Goal: Check status

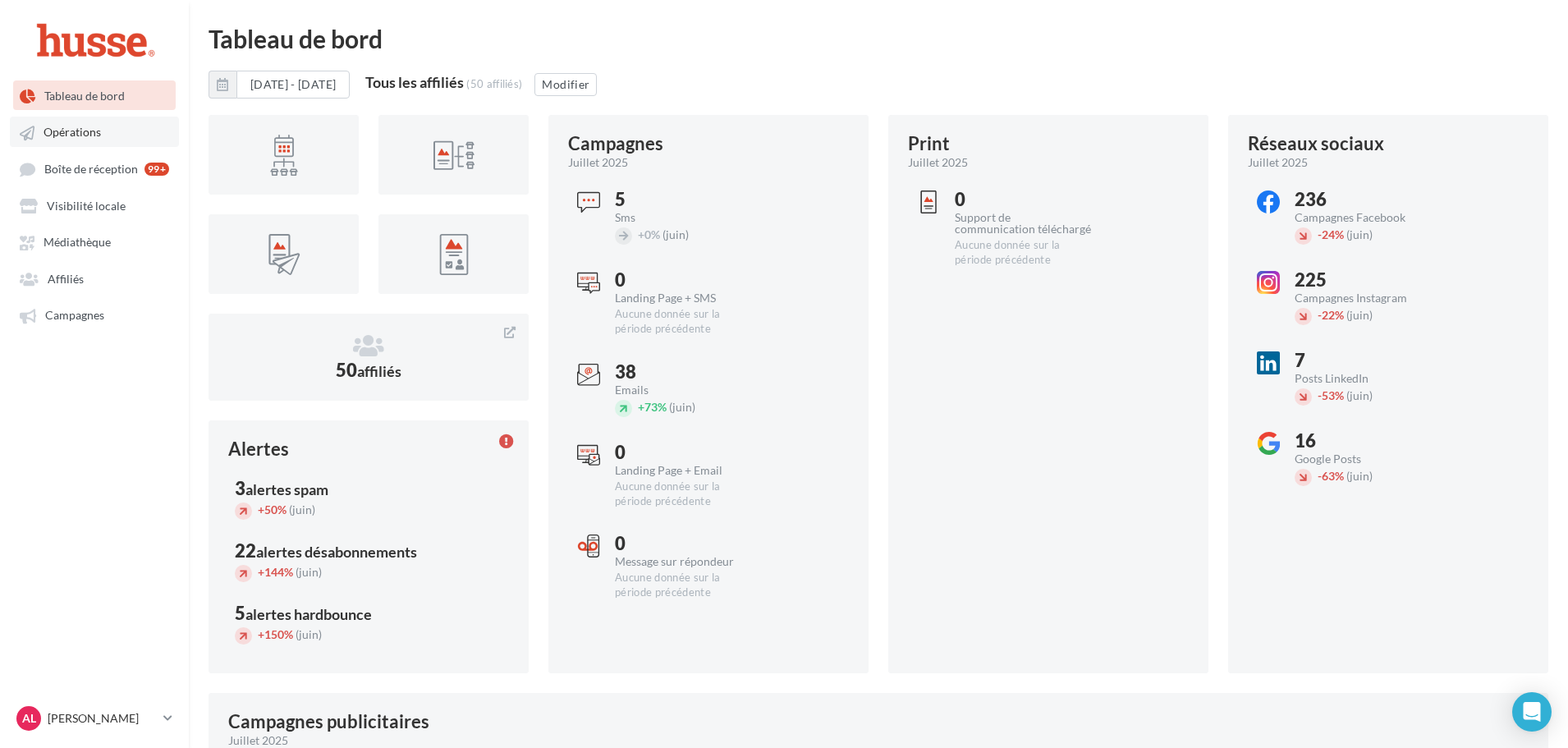
click at [131, 136] on link "Opérations" at bounding box center [94, 131] width 169 height 29
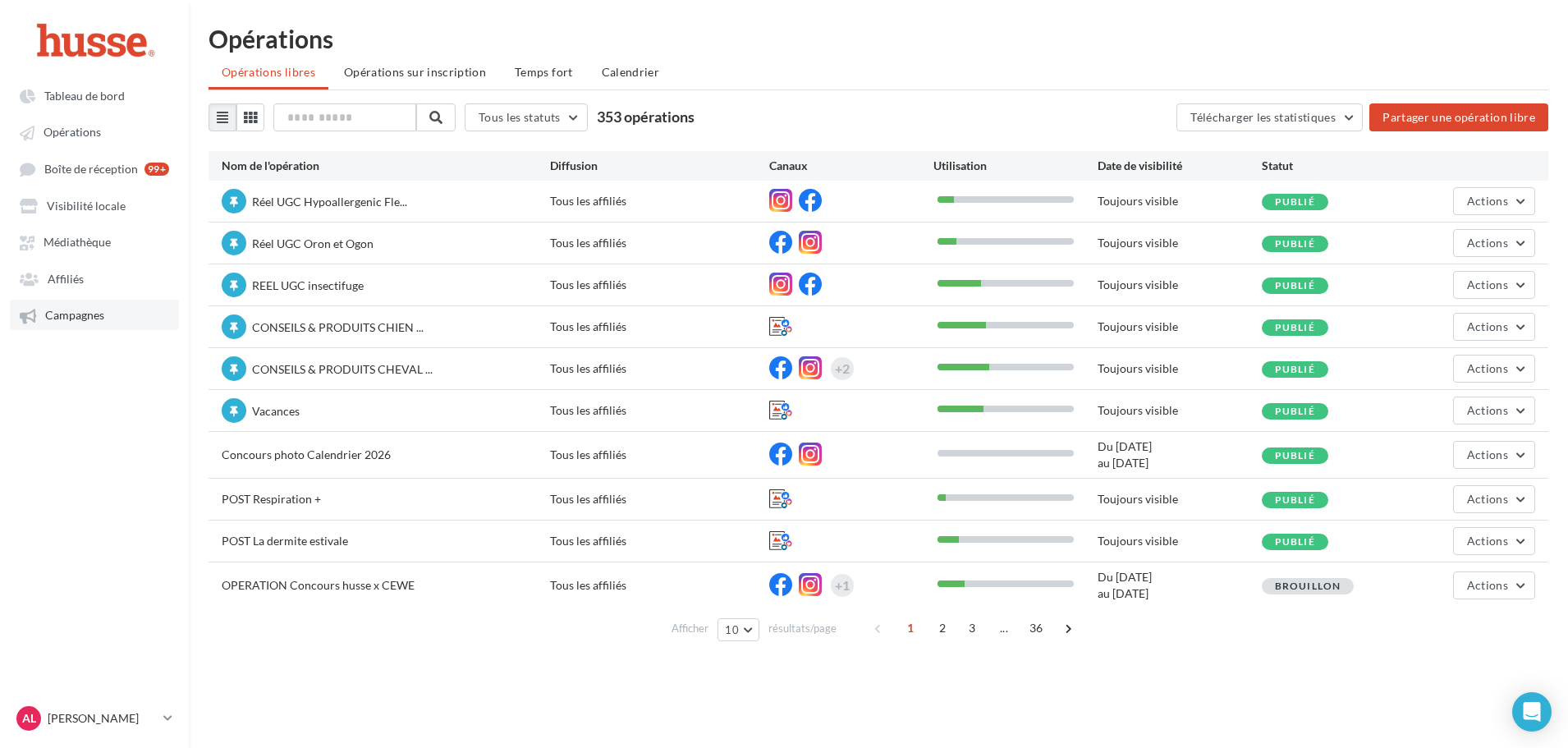
click at [92, 321] on span "Campagnes" at bounding box center [75, 316] width 59 height 14
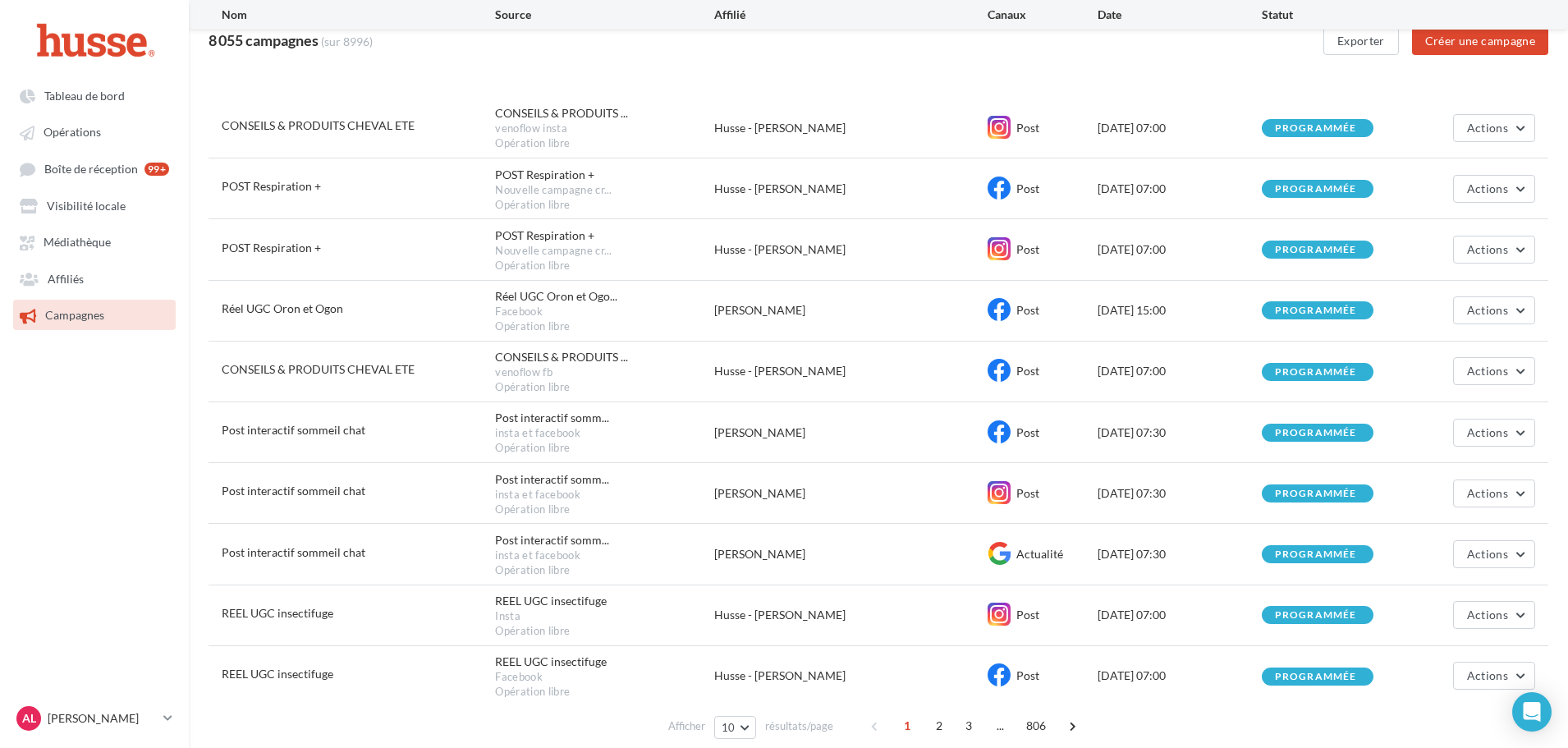
scroll to position [204, 0]
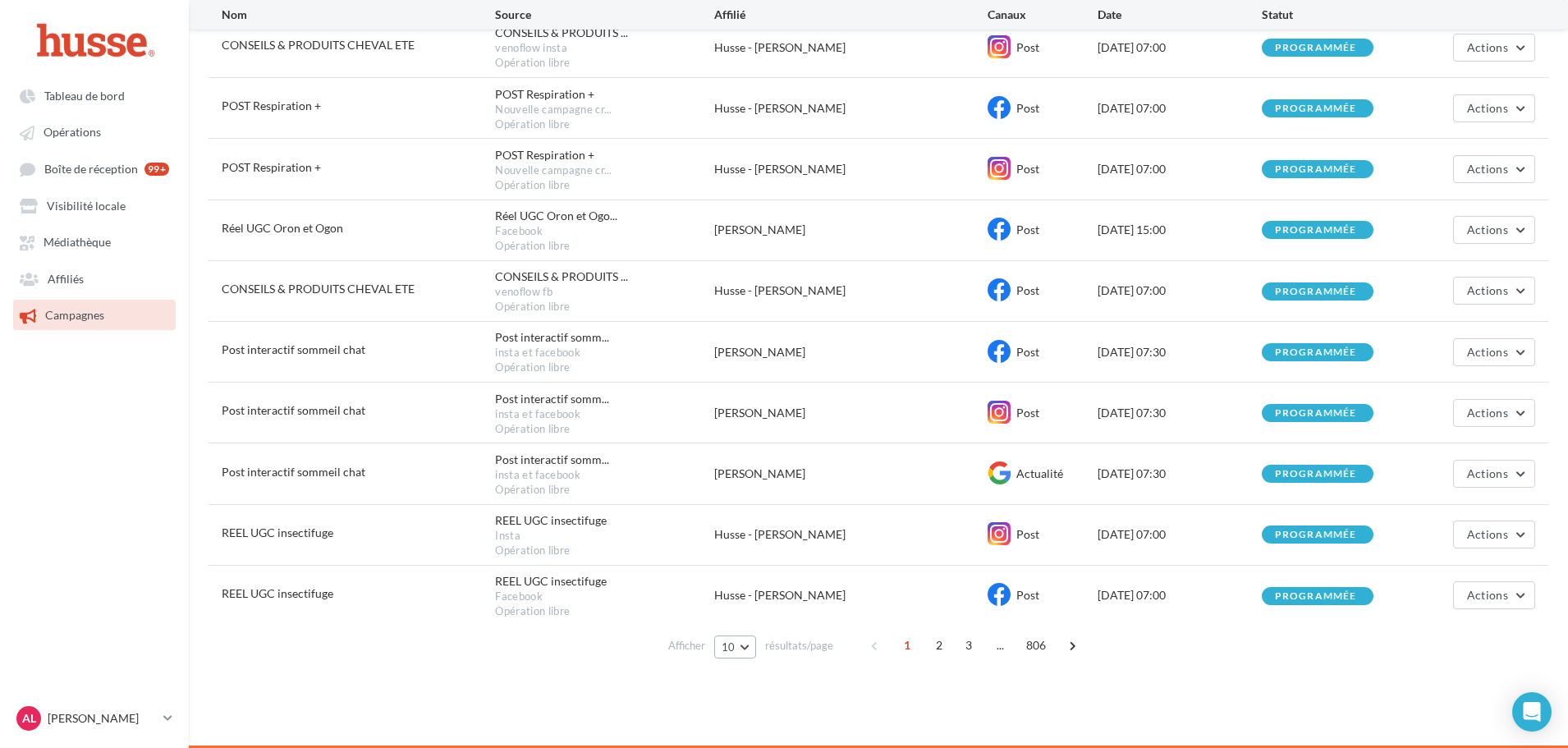
click at [735, 646] on span "10" at bounding box center [728, 646] width 14 height 13
click at [736, 613] on span "100" at bounding box center [737, 616] width 20 height 13
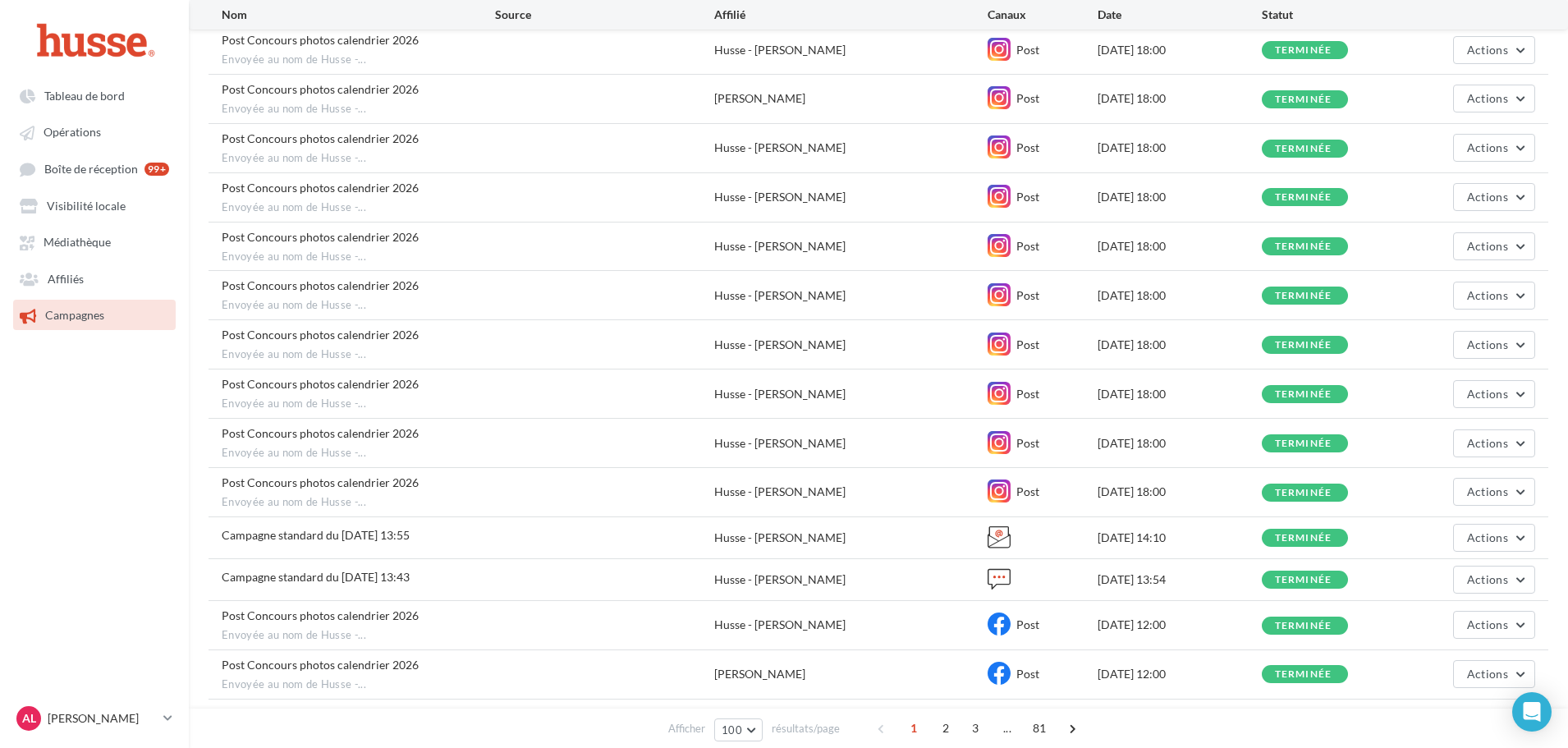
scroll to position [1339, 0]
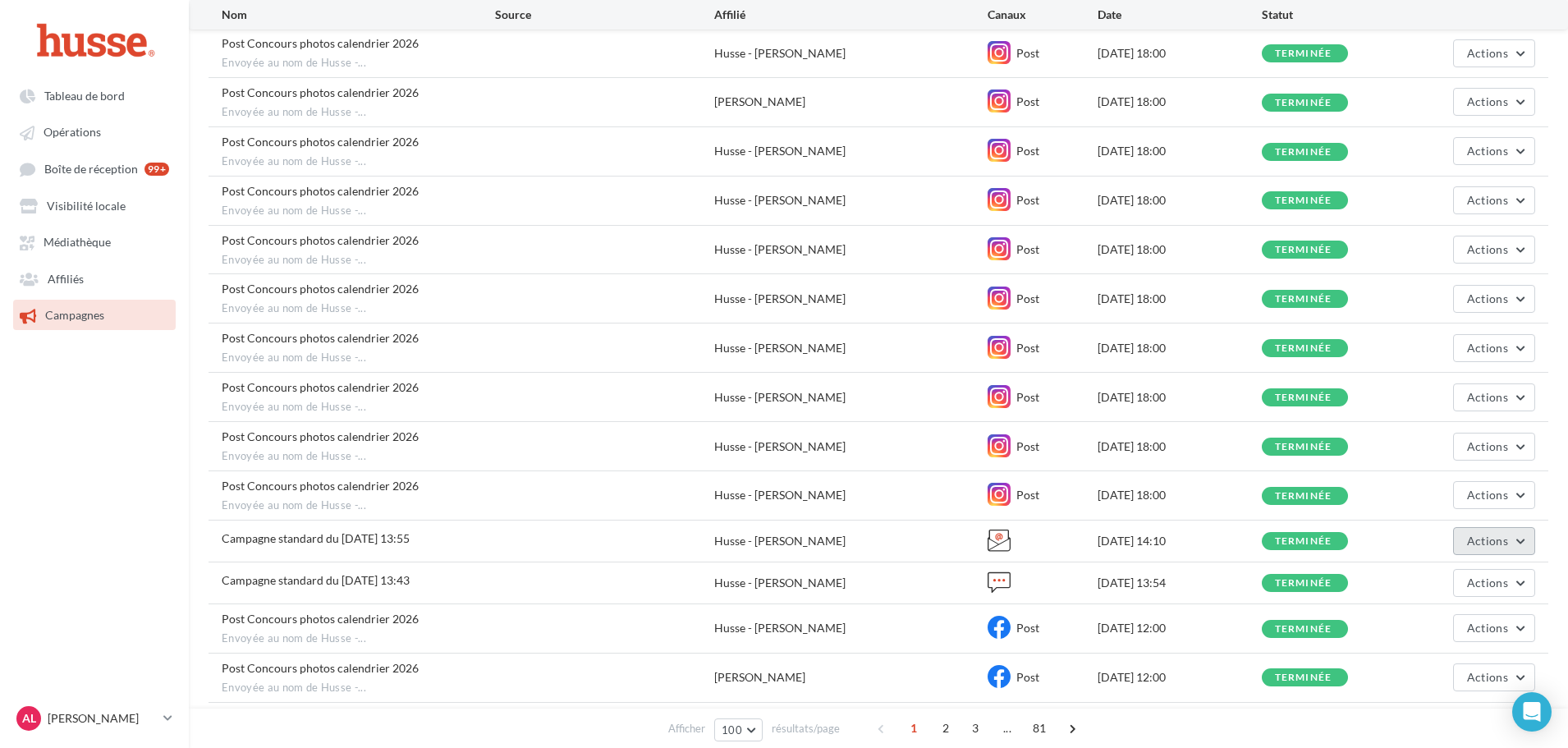
click at [1500, 544] on span "Actions" at bounding box center [1487, 541] width 41 height 14
click at [1466, 586] on button "Voir les résultats" at bounding box center [1453, 580] width 164 height 43
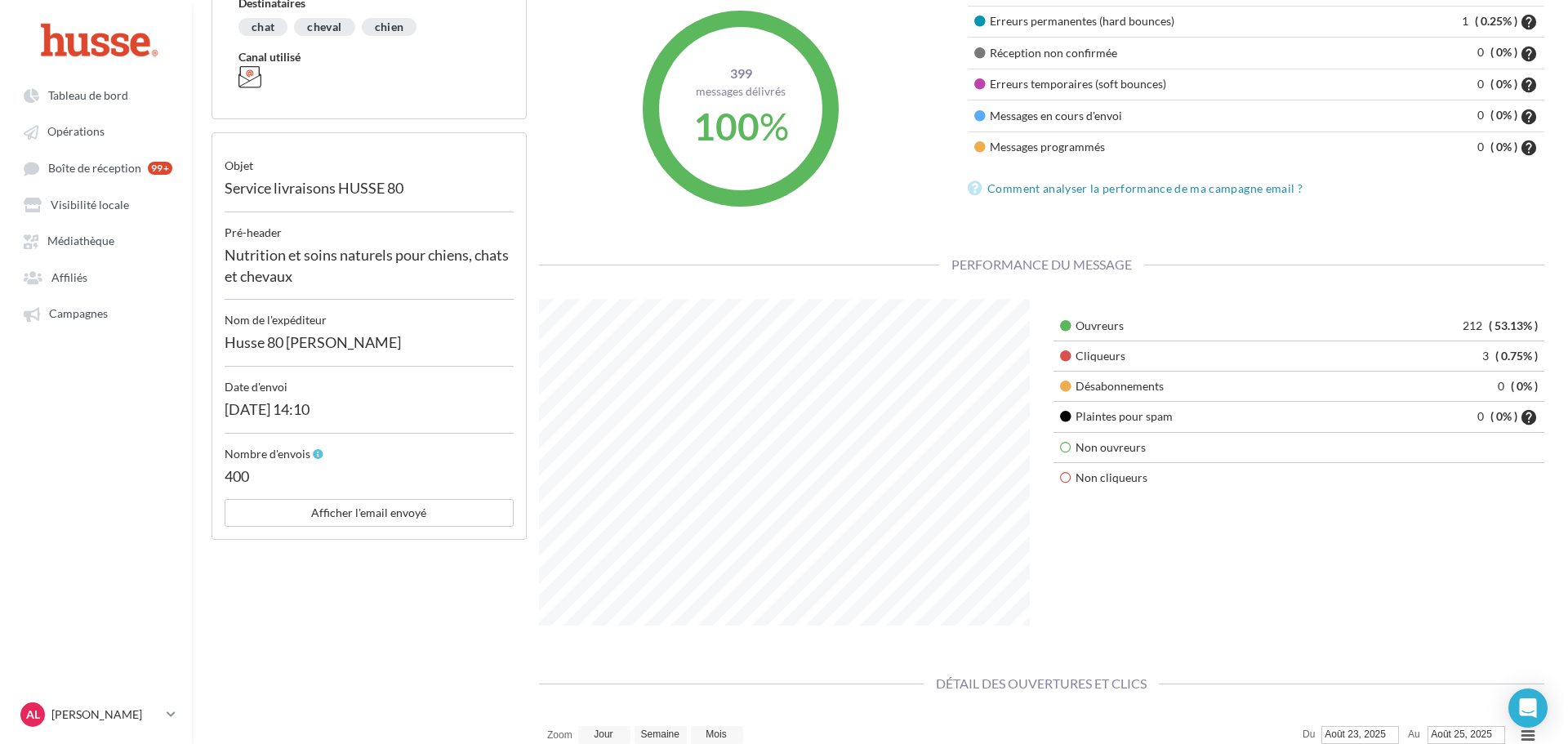
scroll to position [327, 0]
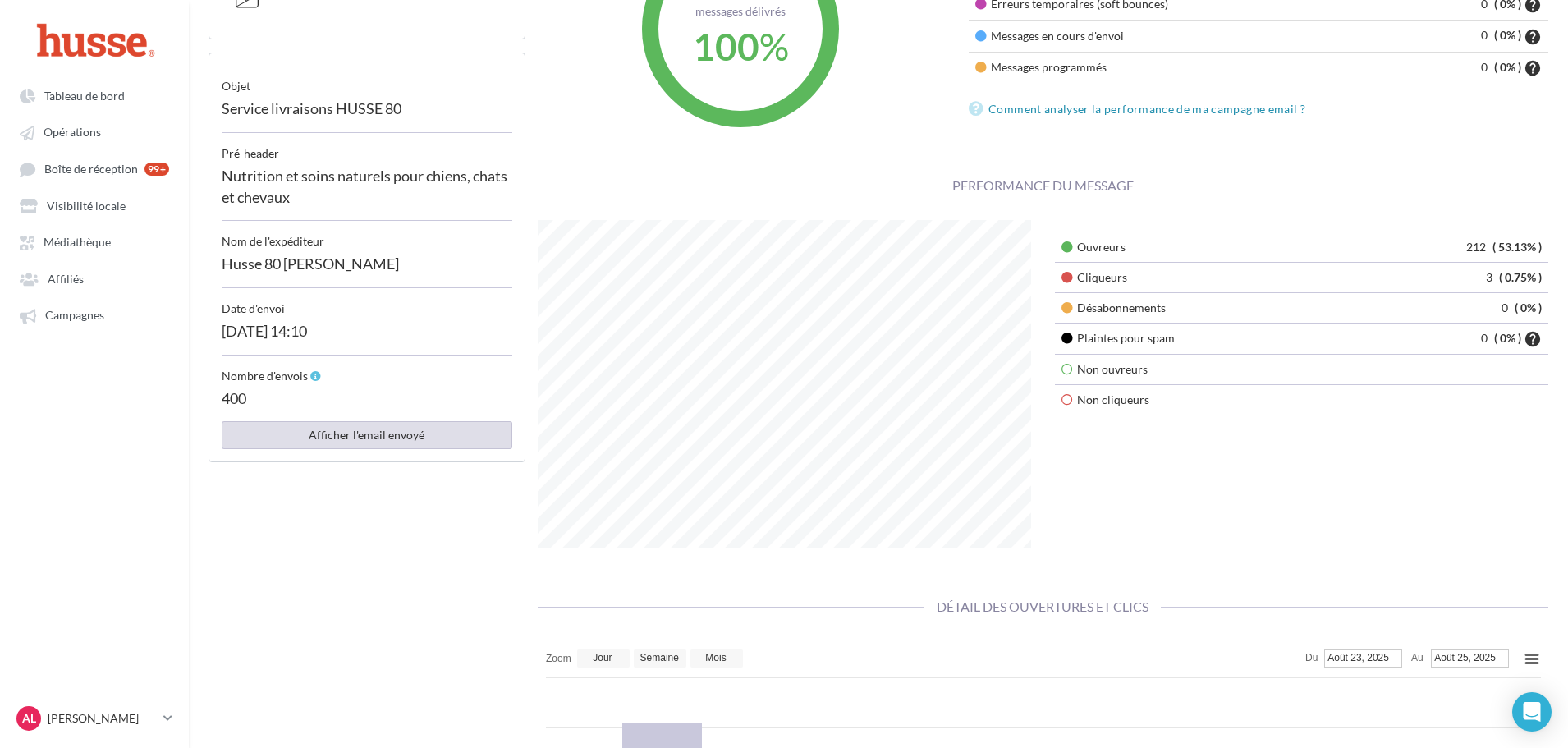
click at [364, 449] on button "Afficher l'email envoyé" at bounding box center [367, 435] width 290 height 28
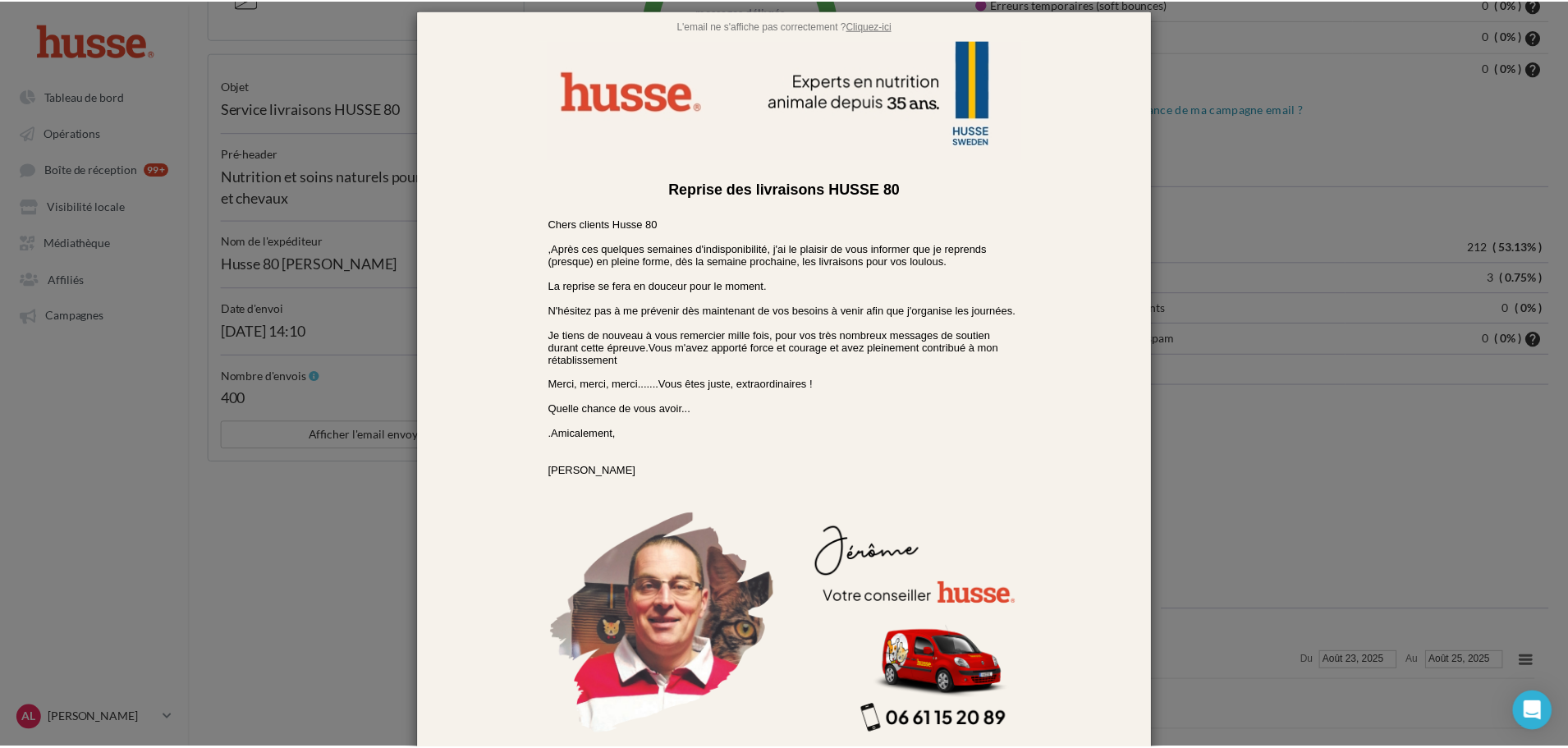
scroll to position [0, 0]
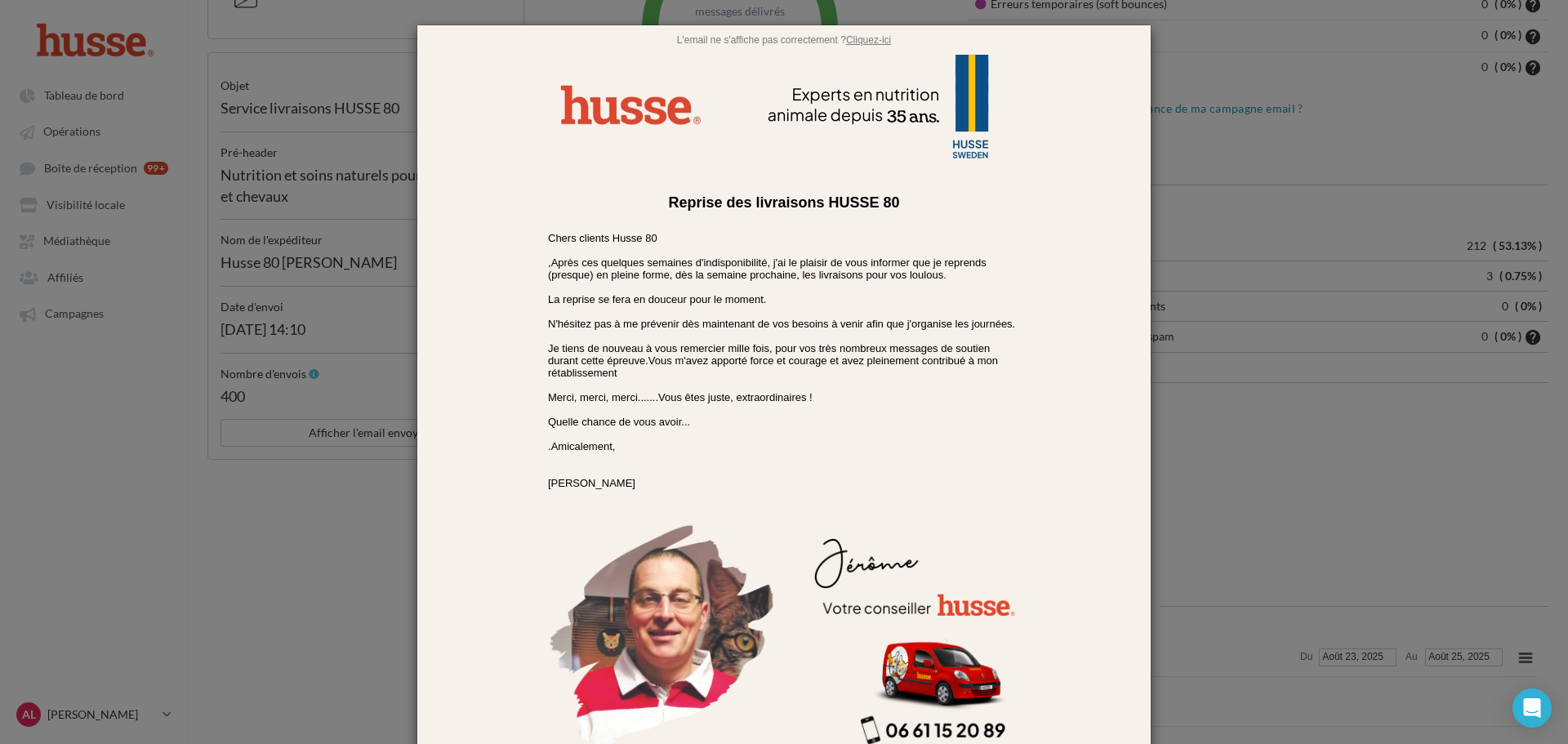
click at [337, 352] on div at bounding box center [784, 372] width 1568 height 744
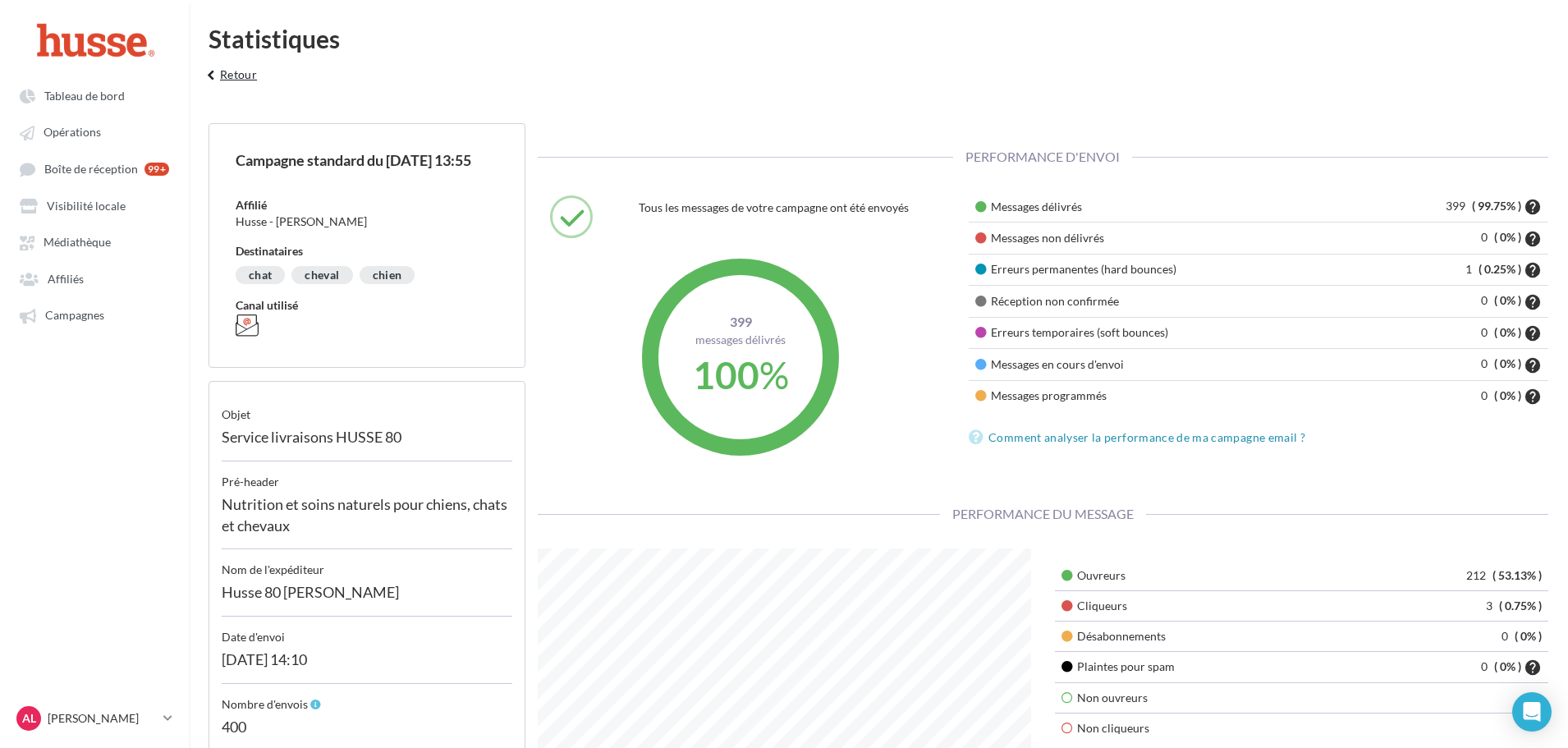
click at [233, 76] on button "keyboard_arrow_left Retour" at bounding box center [229, 80] width 69 height 33
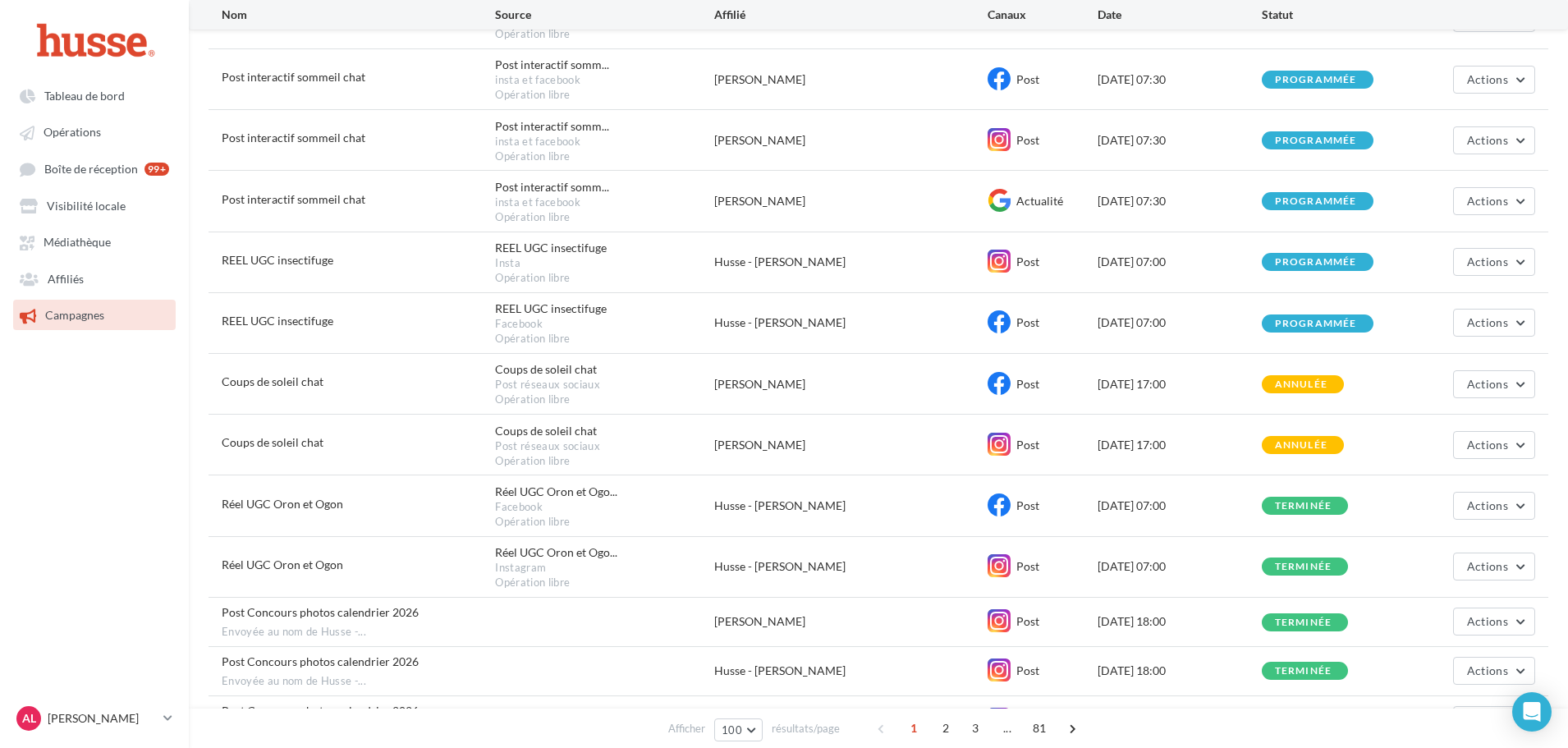
scroll to position [492, 0]
